Goal: Information Seeking & Learning: Find contact information

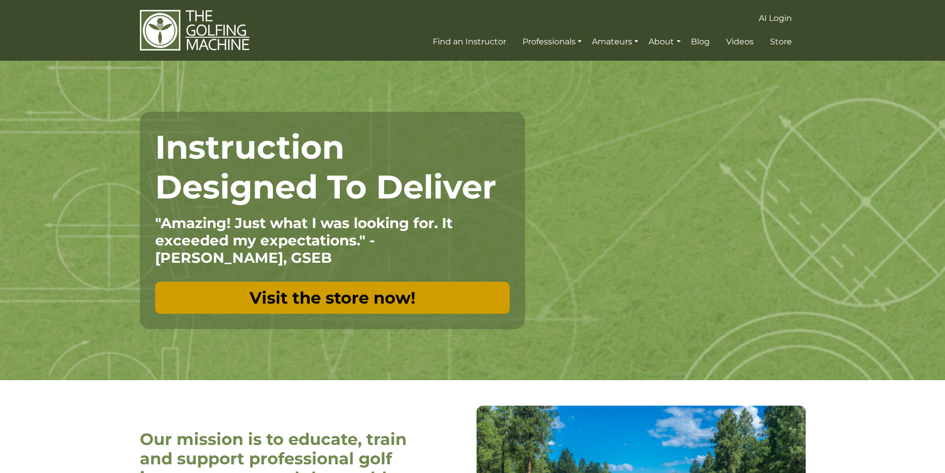
click at [339, 296] on link "Visit the store now!" at bounding box center [332, 298] width 355 height 32
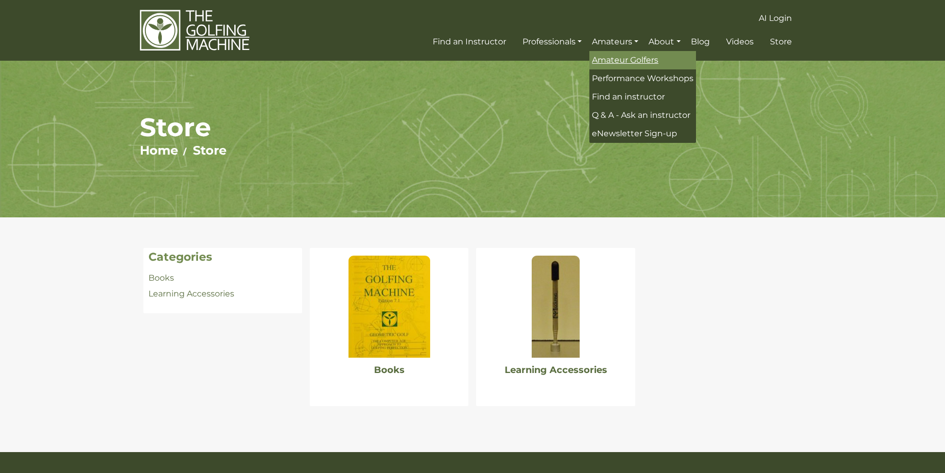
click at [624, 58] on span "Amateur Golfers" at bounding box center [625, 60] width 66 height 10
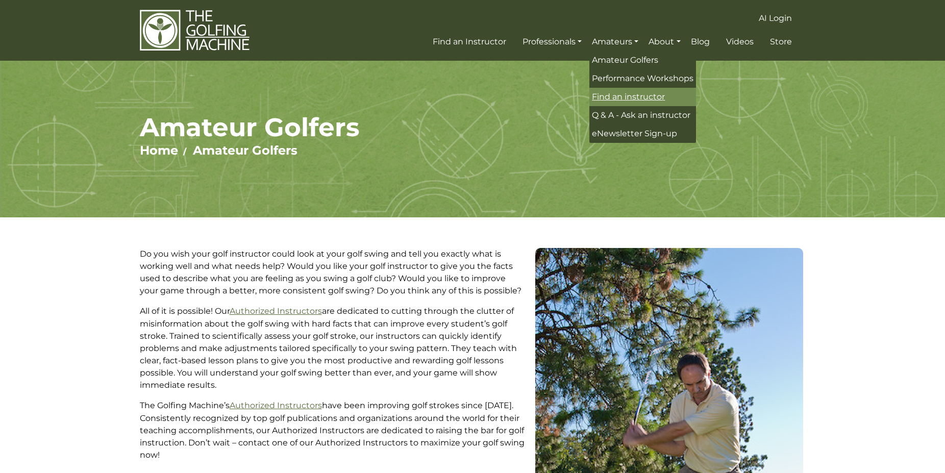
click at [625, 95] on span "Find an instructor" at bounding box center [628, 97] width 73 height 10
